Goal: Task Accomplishment & Management: Manage account settings

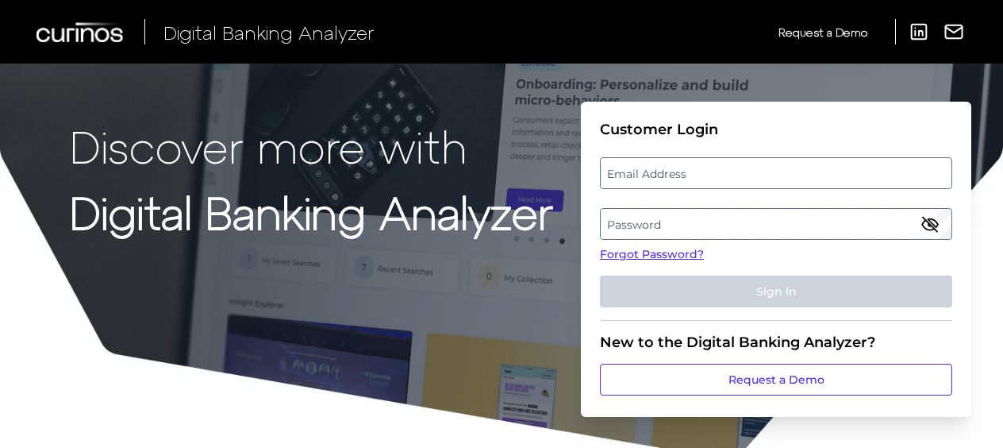
click at [691, 186] on label "Email Address" at bounding box center [776, 173] width 350 height 29
click at [691, 186] on input "email" at bounding box center [776, 173] width 352 height 32
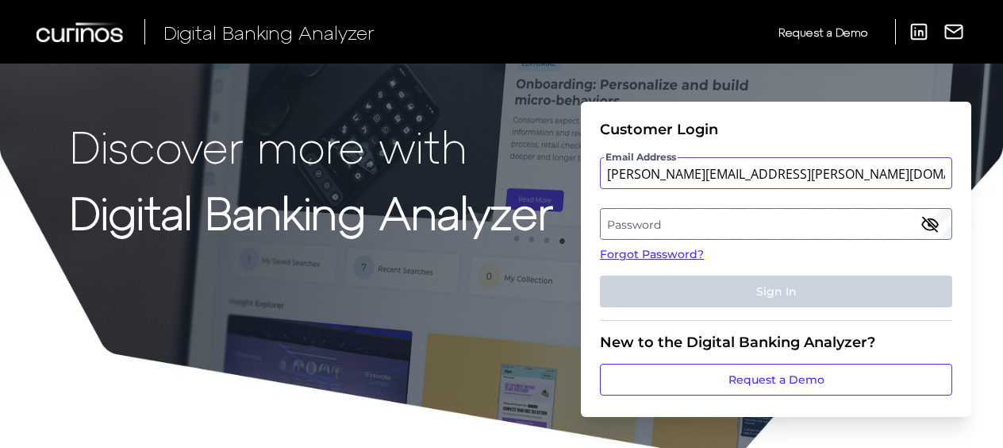
type input "[PERSON_NAME][EMAIL_ADDRESS][PERSON_NAME][DOMAIN_NAME]"
click at [653, 231] on label "Password" at bounding box center [776, 224] width 350 height 29
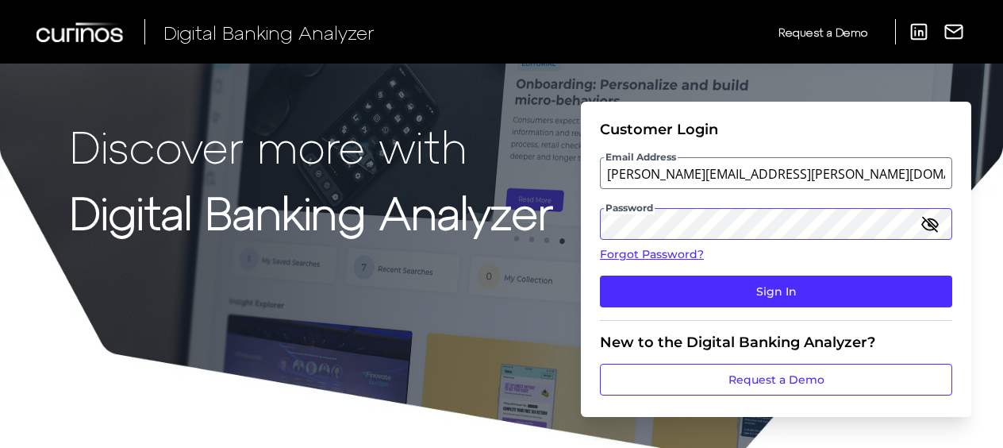
click at [600, 275] on button "Sign In" at bounding box center [776, 291] width 352 height 32
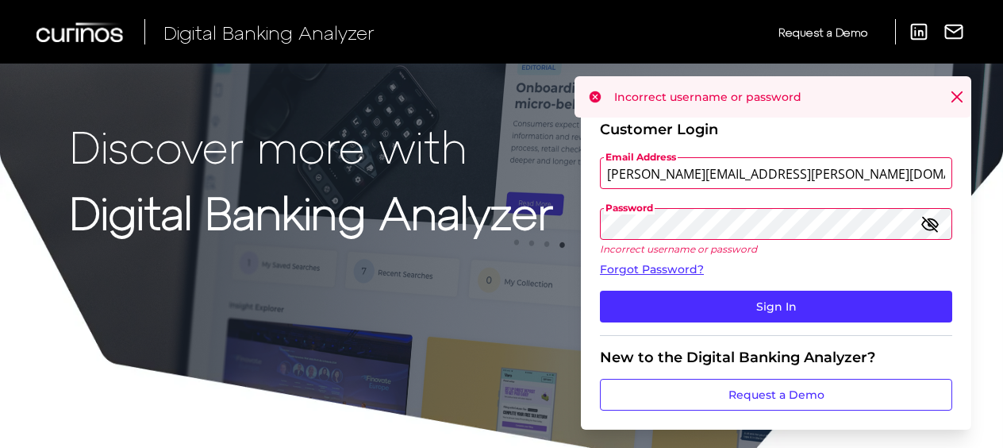
click at [589, 235] on form "Customer Login Email Address mary.kelly@key.com Password Incorrect username or …" at bounding box center [776, 266] width 391 height 328
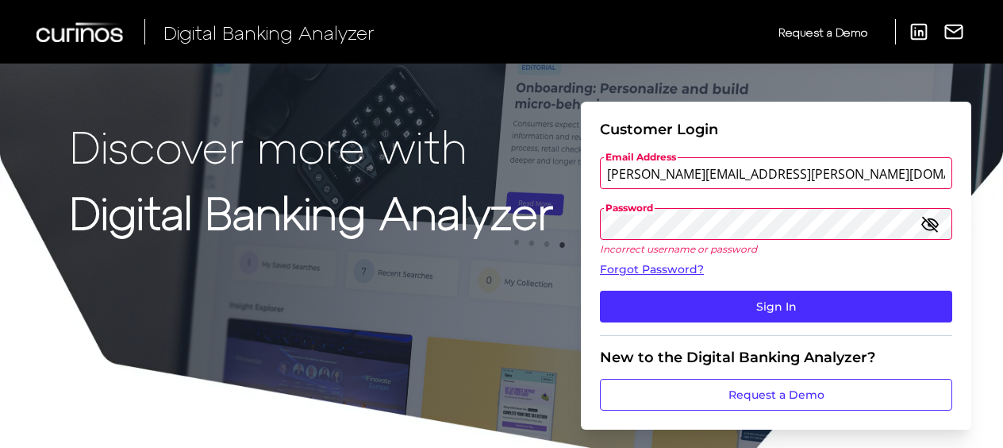
click at [930, 232] on icon "button" at bounding box center [930, 223] width 19 height 19
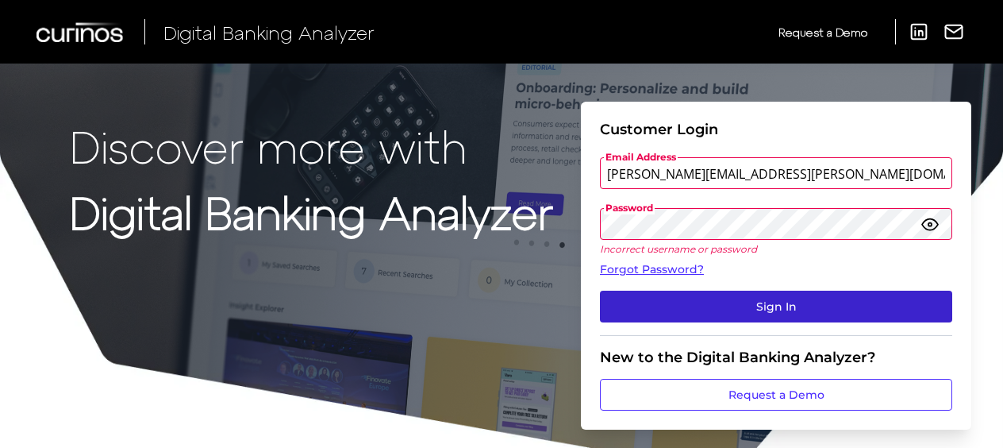
click at [690, 308] on button "Sign In" at bounding box center [776, 306] width 352 height 32
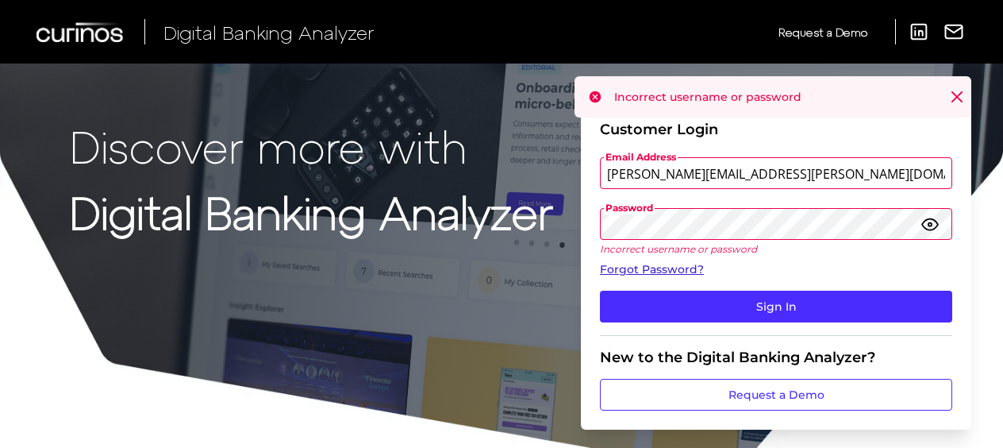
click at [676, 272] on link "Forgot Password?" at bounding box center [776, 269] width 352 height 17
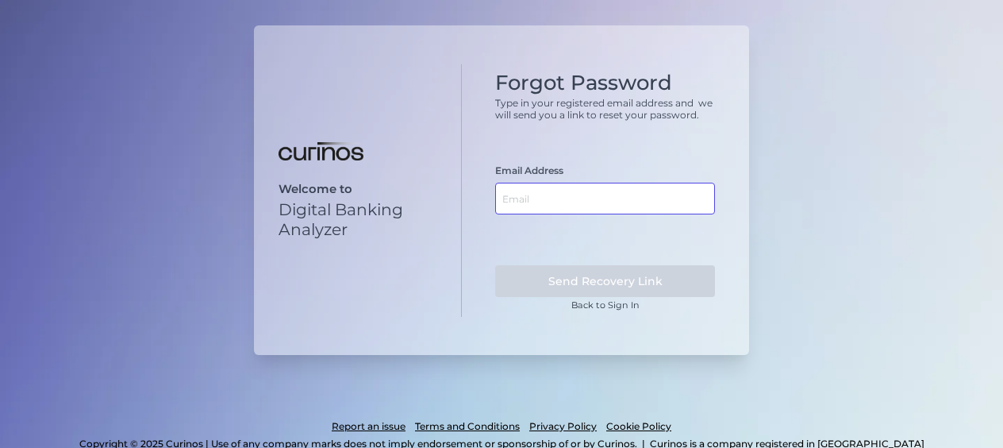
click at [591, 201] on input "text" at bounding box center [605, 199] width 220 height 32
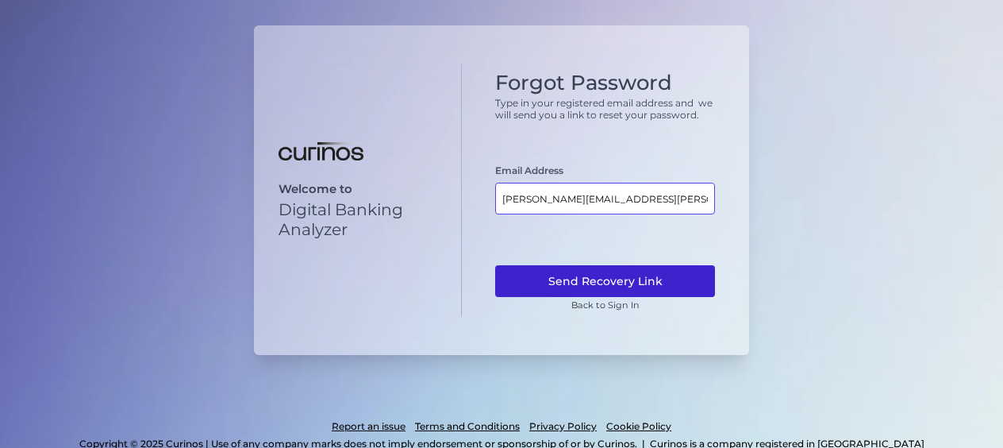
type input "mary.kelly@key.com"
click at [681, 273] on button "Send Recovery Link" at bounding box center [605, 281] width 220 height 32
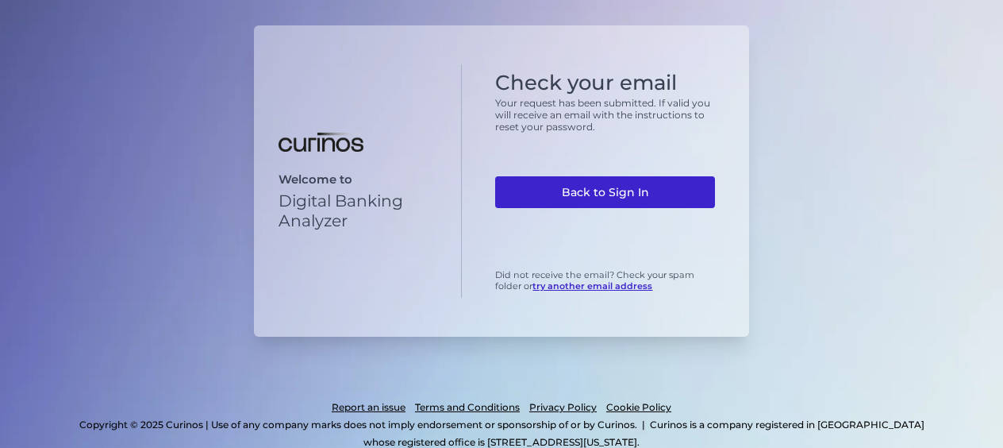
click at [610, 192] on link "Back to Sign In" at bounding box center [605, 192] width 220 height 32
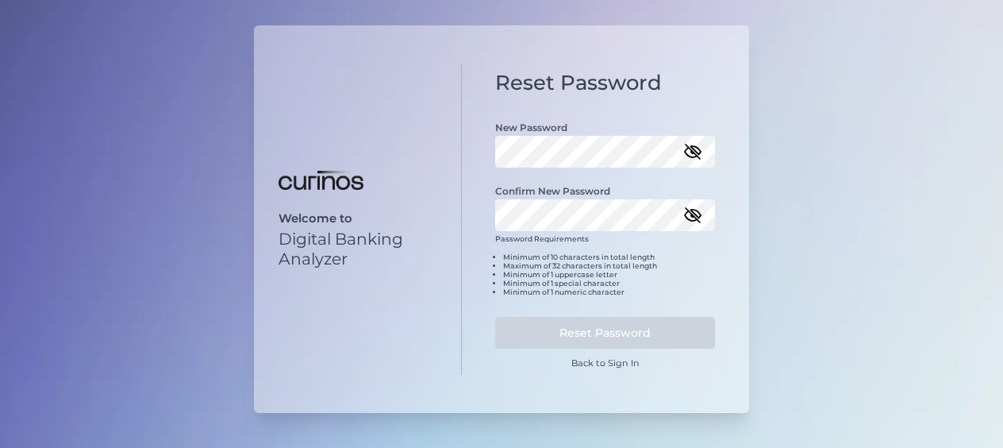
click at [695, 152] on icon "button" at bounding box center [693, 151] width 16 height 11
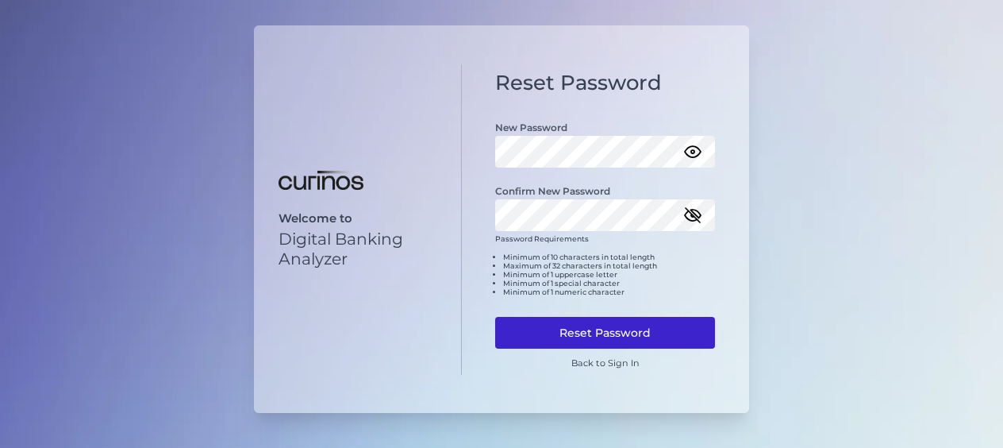
click at [638, 324] on button "Reset Password" at bounding box center [605, 333] width 220 height 32
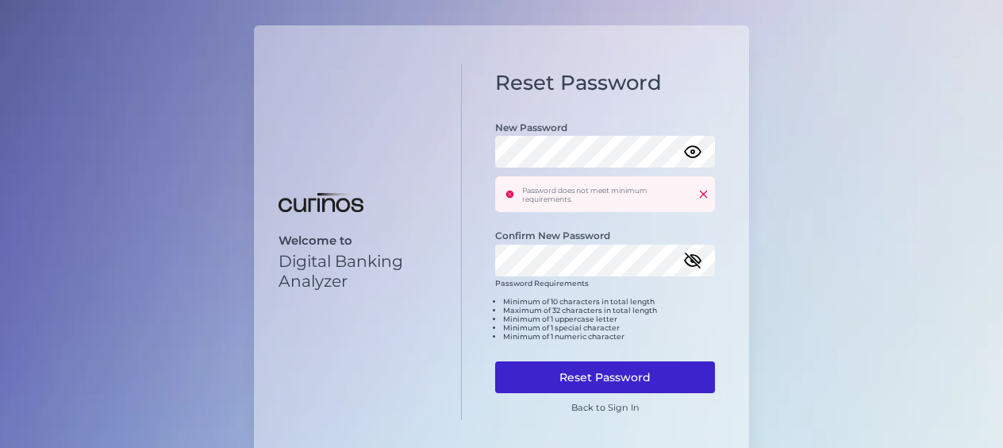
click at [606, 379] on button "Reset Password" at bounding box center [605, 377] width 220 height 32
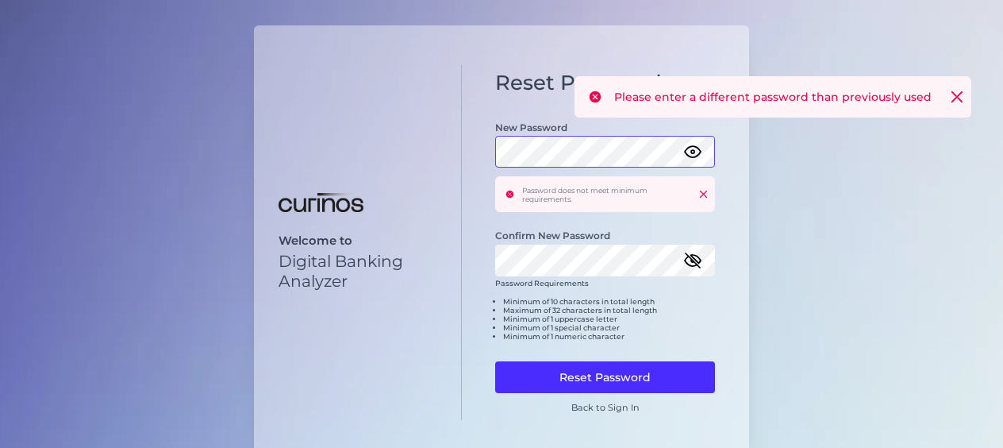
click at [484, 156] on div "Reset Password New Password Password does not meet minimum requirements. Confir…" at bounding box center [605, 242] width 287 height 356
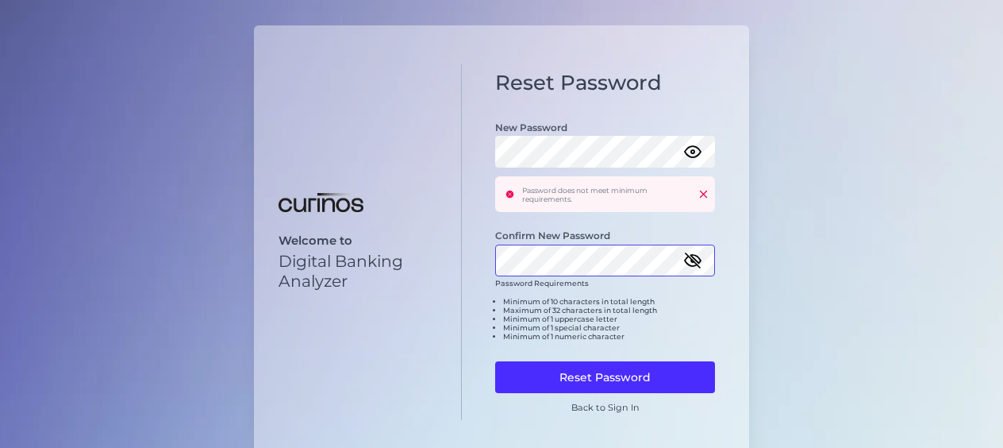
click at [444, 264] on div "Welcome to Digital Banking Analyzer Reset Password New Password Password does n…" at bounding box center [501, 241] width 495 height 433
click button at bounding box center [703, 194] width 10 height 10
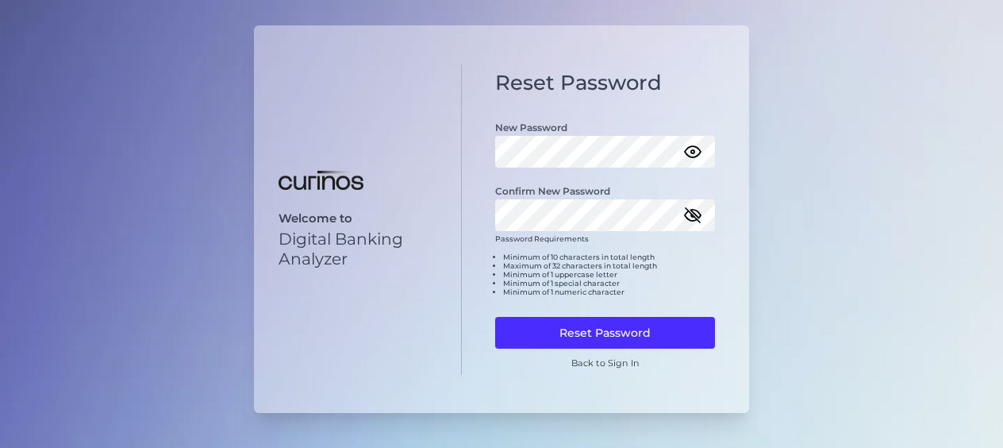
click at [698, 217] on icon "button" at bounding box center [693, 215] width 16 height 11
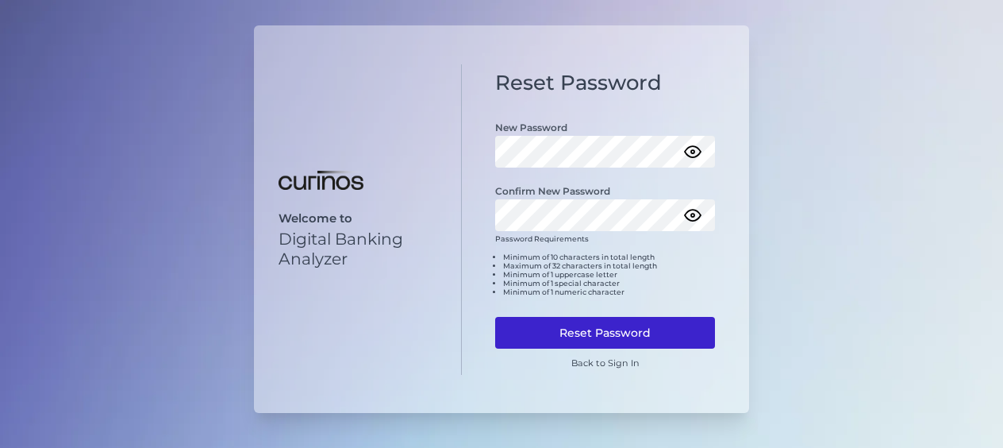
click at [634, 331] on button "Reset Password" at bounding box center [605, 333] width 220 height 32
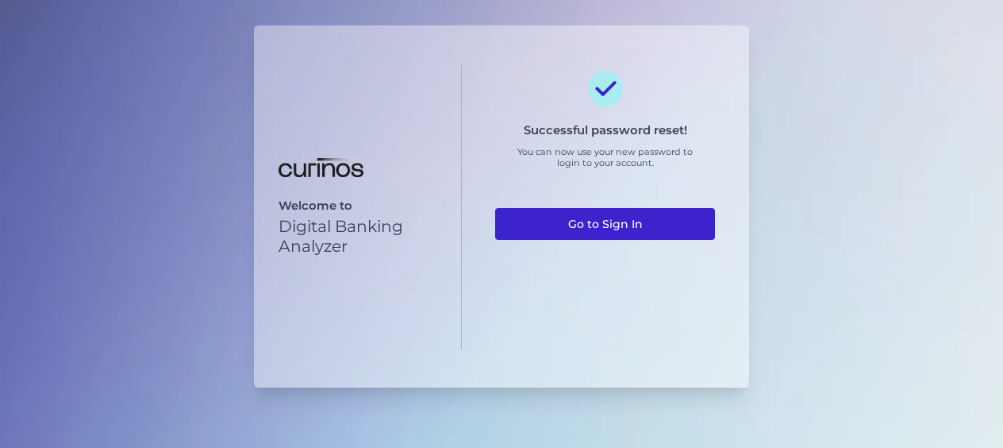
click at [598, 219] on link "Go to Sign In" at bounding box center [605, 224] width 220 height 32
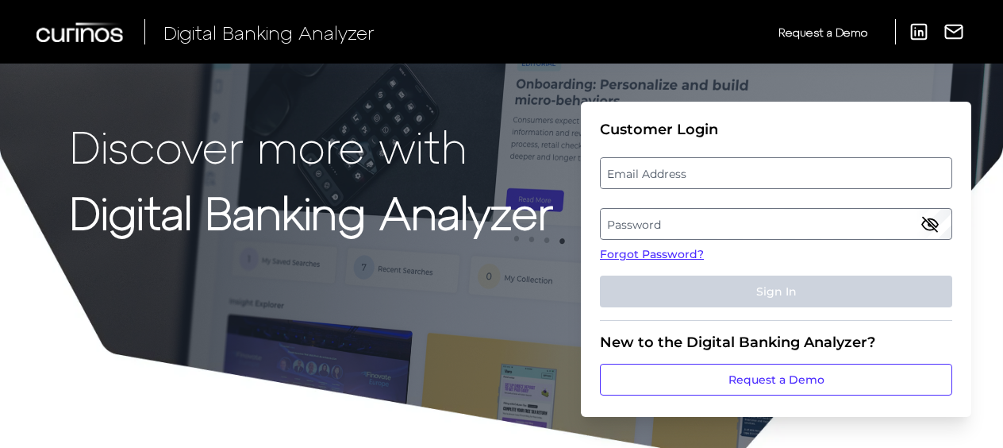
click at [624, 176] on label "Email Address" at bounding box center [776, 173] width 350 height 29
click at [624, 176] on input "email" at bounding box center [776, 173] width 352 height 32
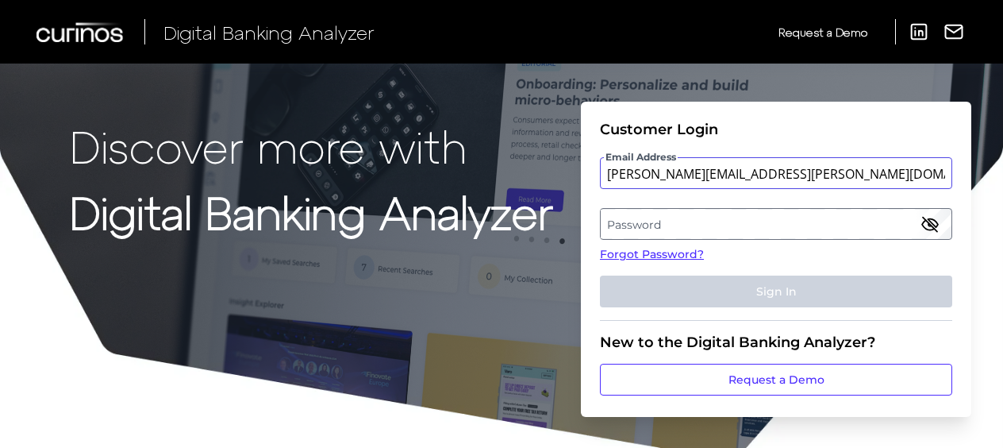
type input "mary.kelly@key.com"
click at [637, 222] on label "Password" at bounding box center [776, 224] width 350 height 29
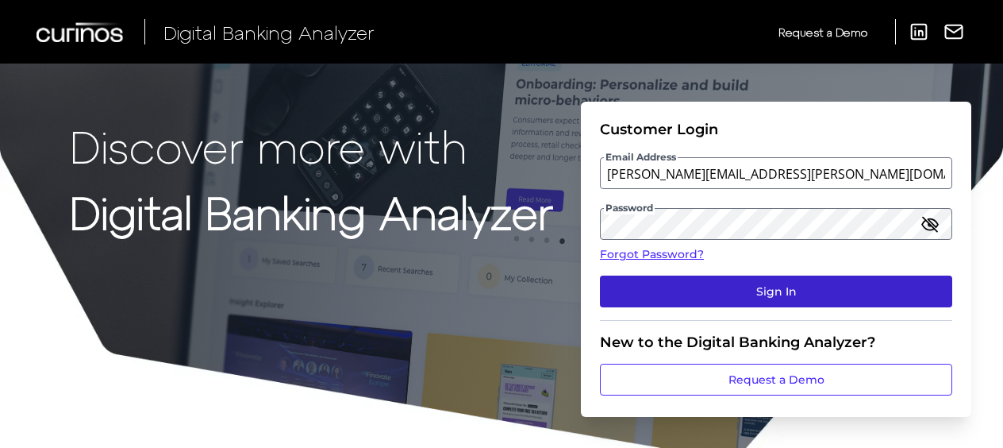
click at [691, 297] on button "Sign In" at bounding box center [776, 291] width 352 height 32
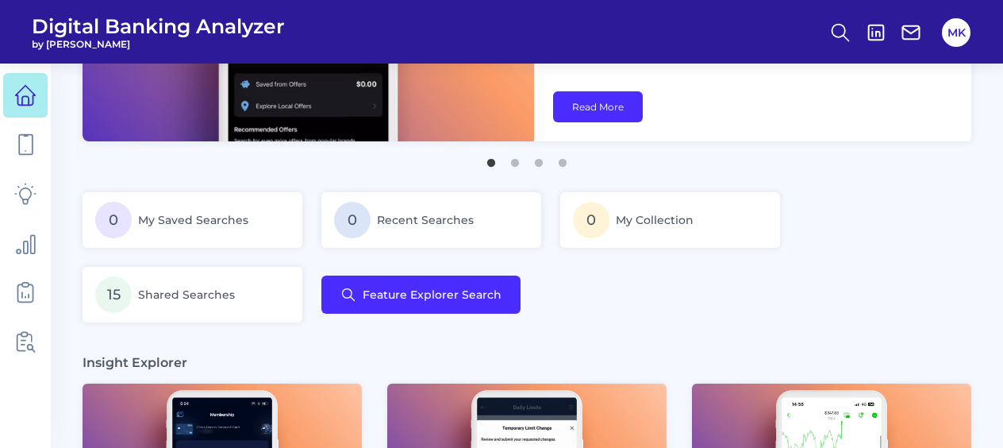
scroll to position [238, 0]
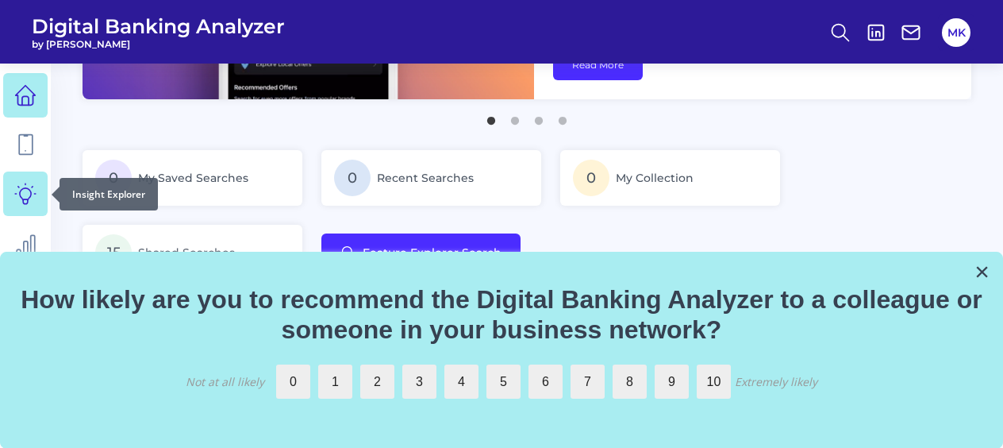
click at [26, 182] on link at bounding box center [25, 193] width 44 height 44
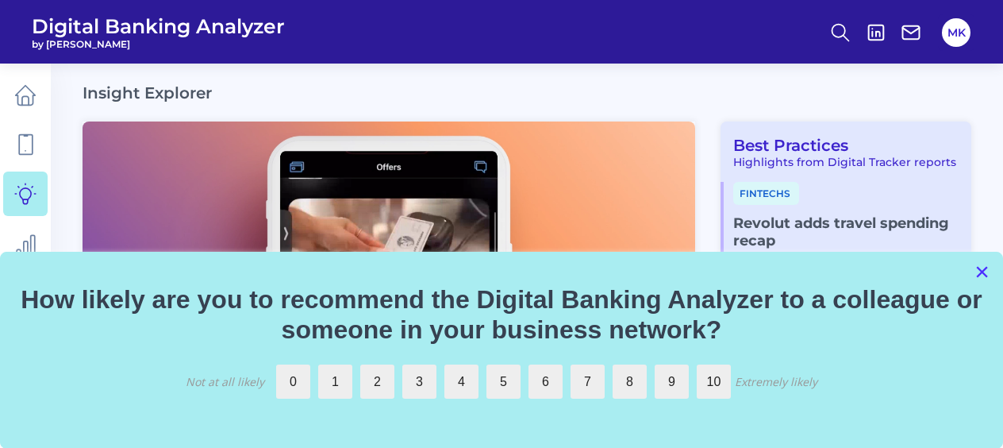
click at [987, 267] on button "×" at bounding box center [982, 271] width 15 height 25
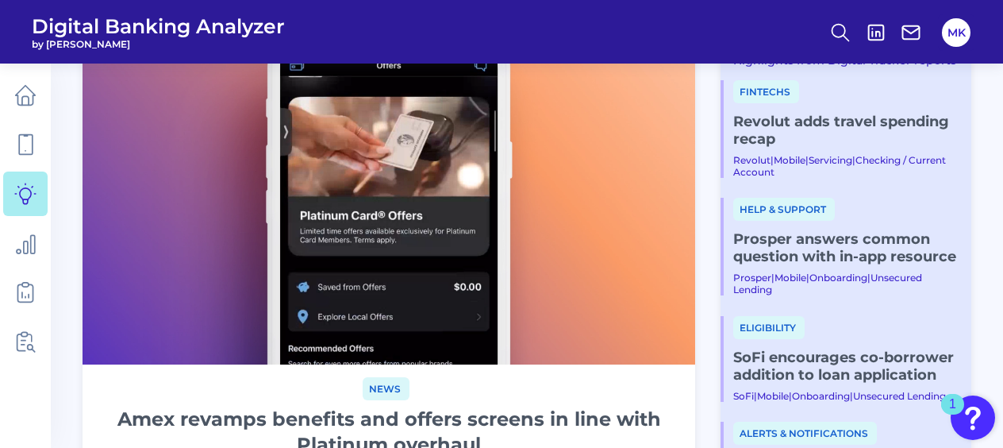
scroll to position [238, 0]
